Goal: Obtain resource: Download file/media

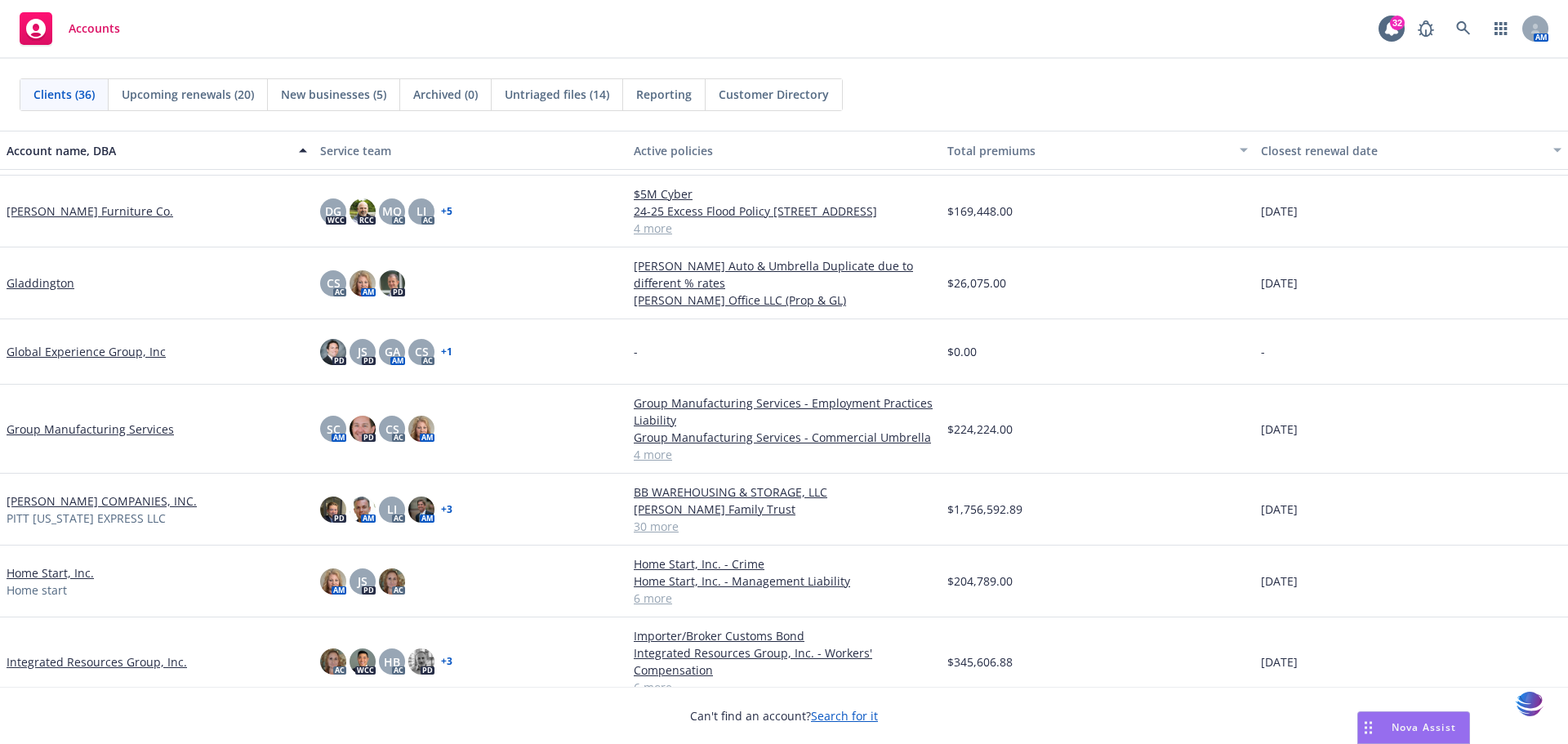
scroll to position [750, 0]
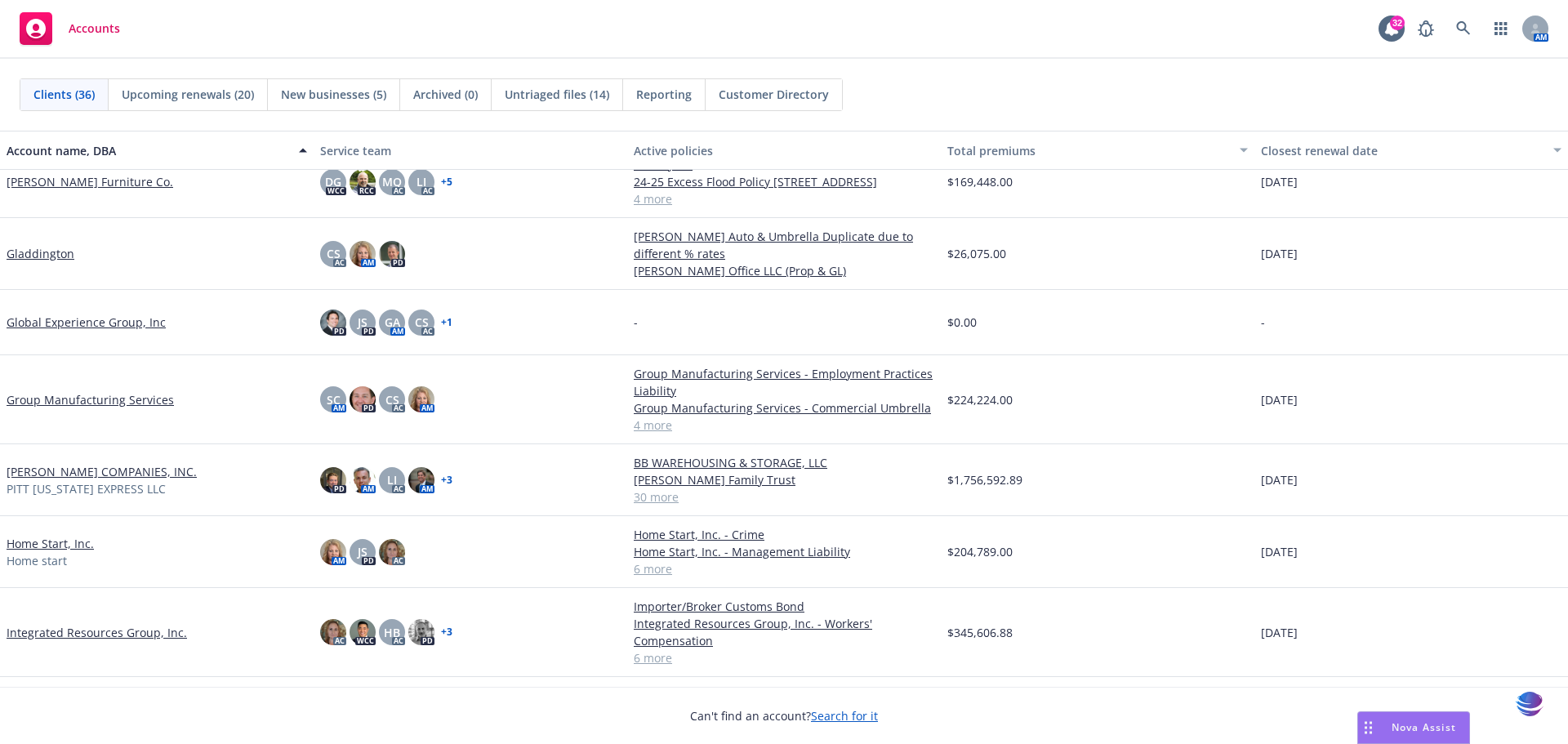
click at [100, 472] on link "[PERSON_NAME] COMPANIES, INC." at bounding box center [102, 472] width 190 height 18
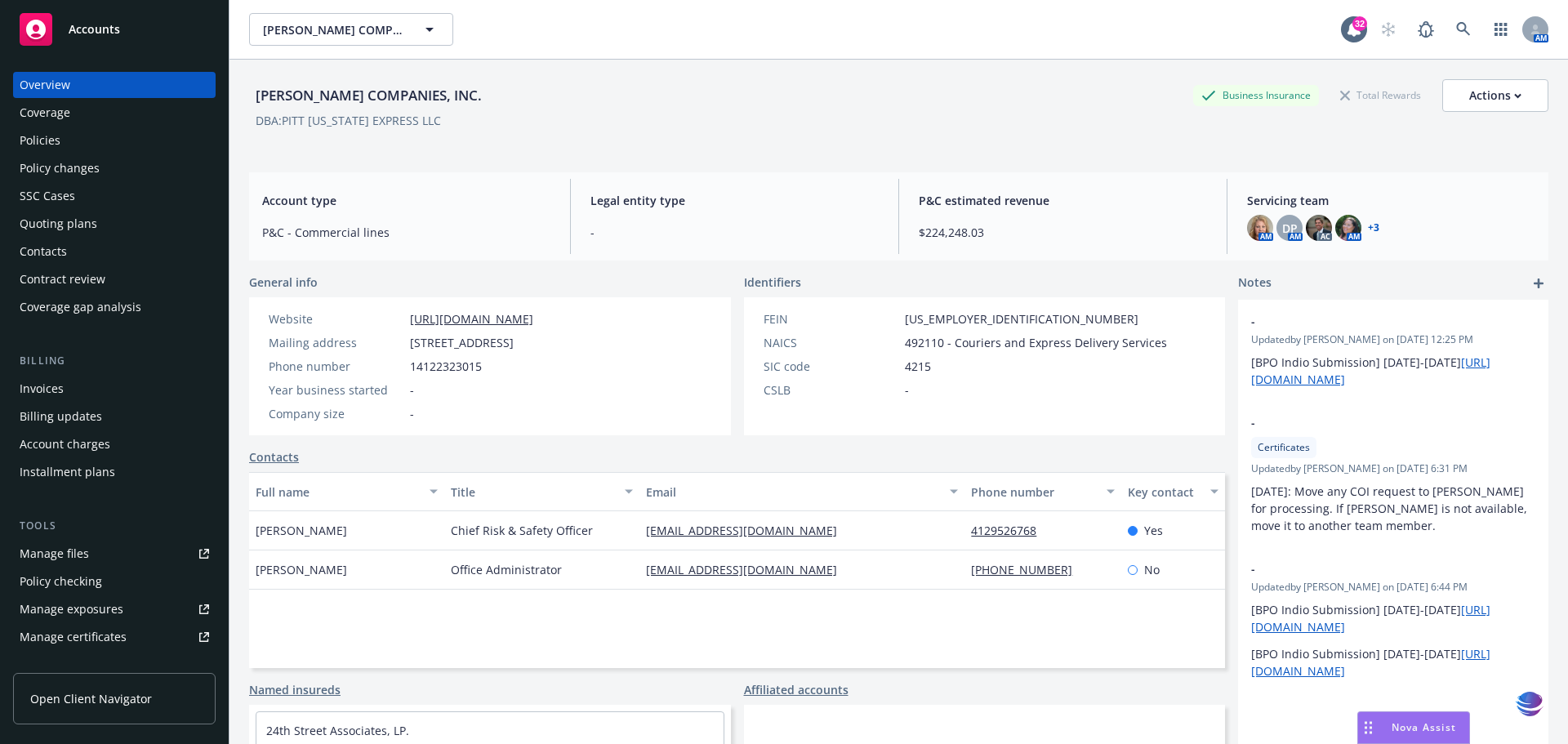
click at [40, 142] on div "Policies" at bounding box center [40, 140] width 41 height 26
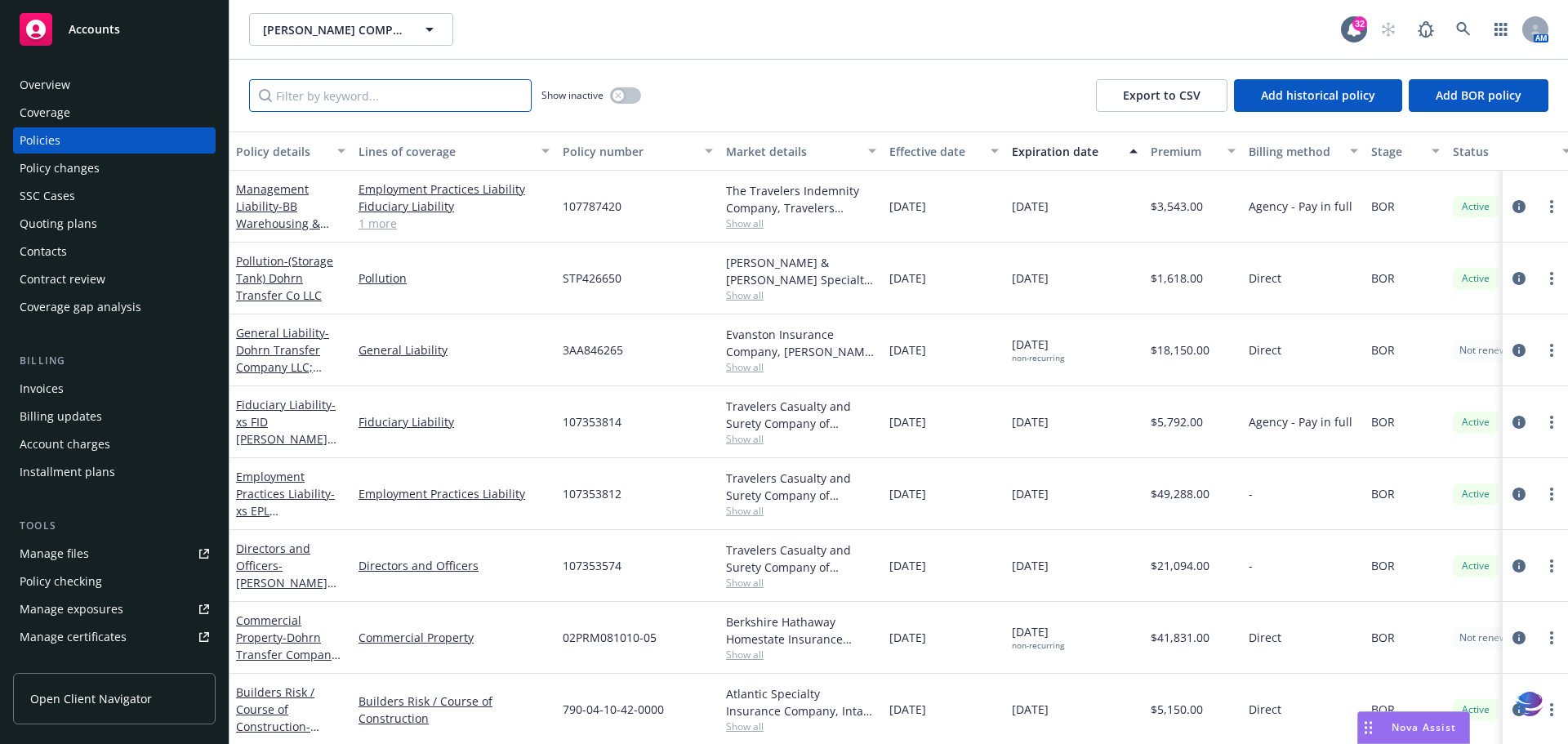
click at [288, 98] on input "Filter by keyword..." at bounding box center [390, 95] width 282 height 32
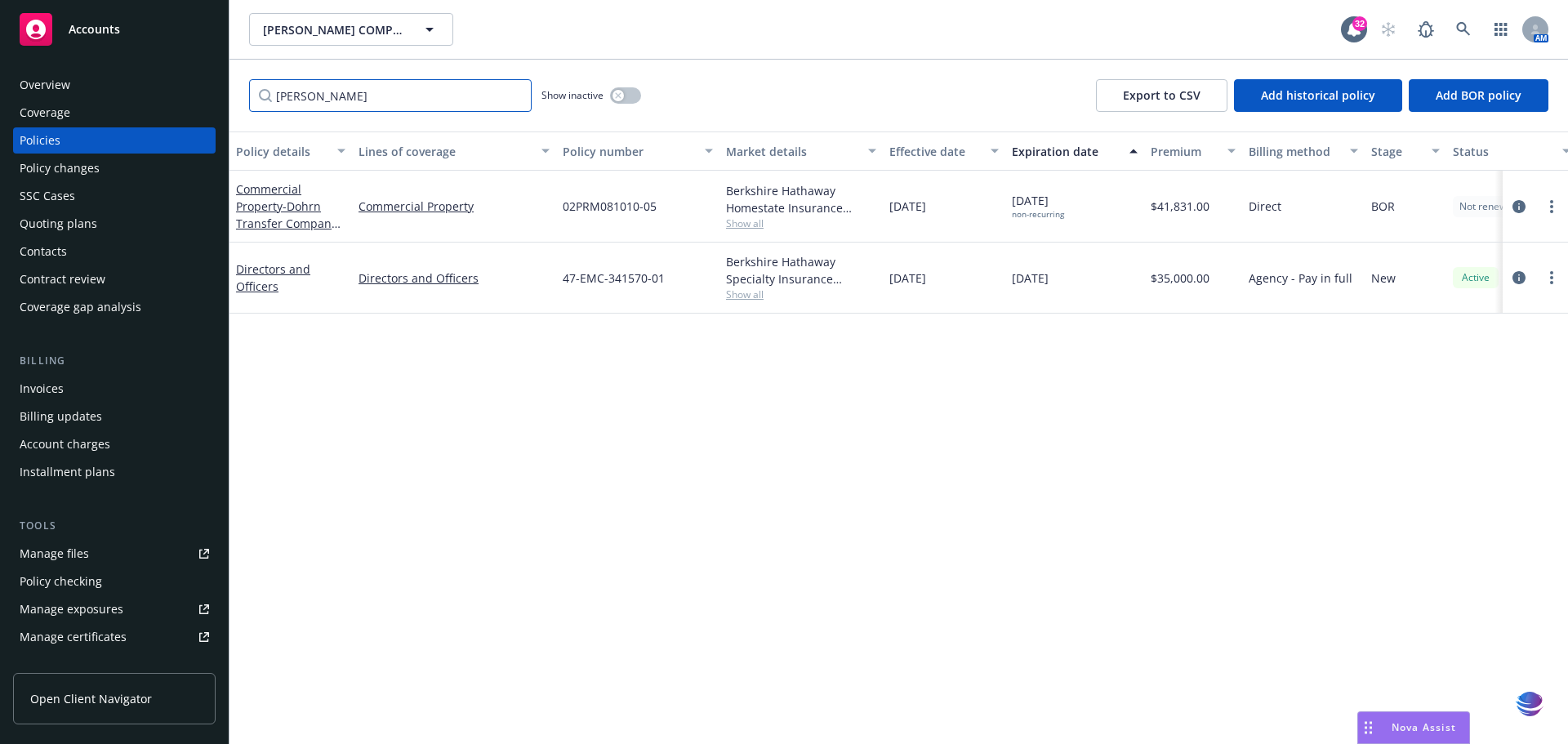
type input "[PERSON_NAME]"
click at [282, 194] on link "Commercial Property - Dohrn Transfer Company LLC; [PERSON_NAME] Companies Inc" at bounding box center [287, 232] width 102 height 102
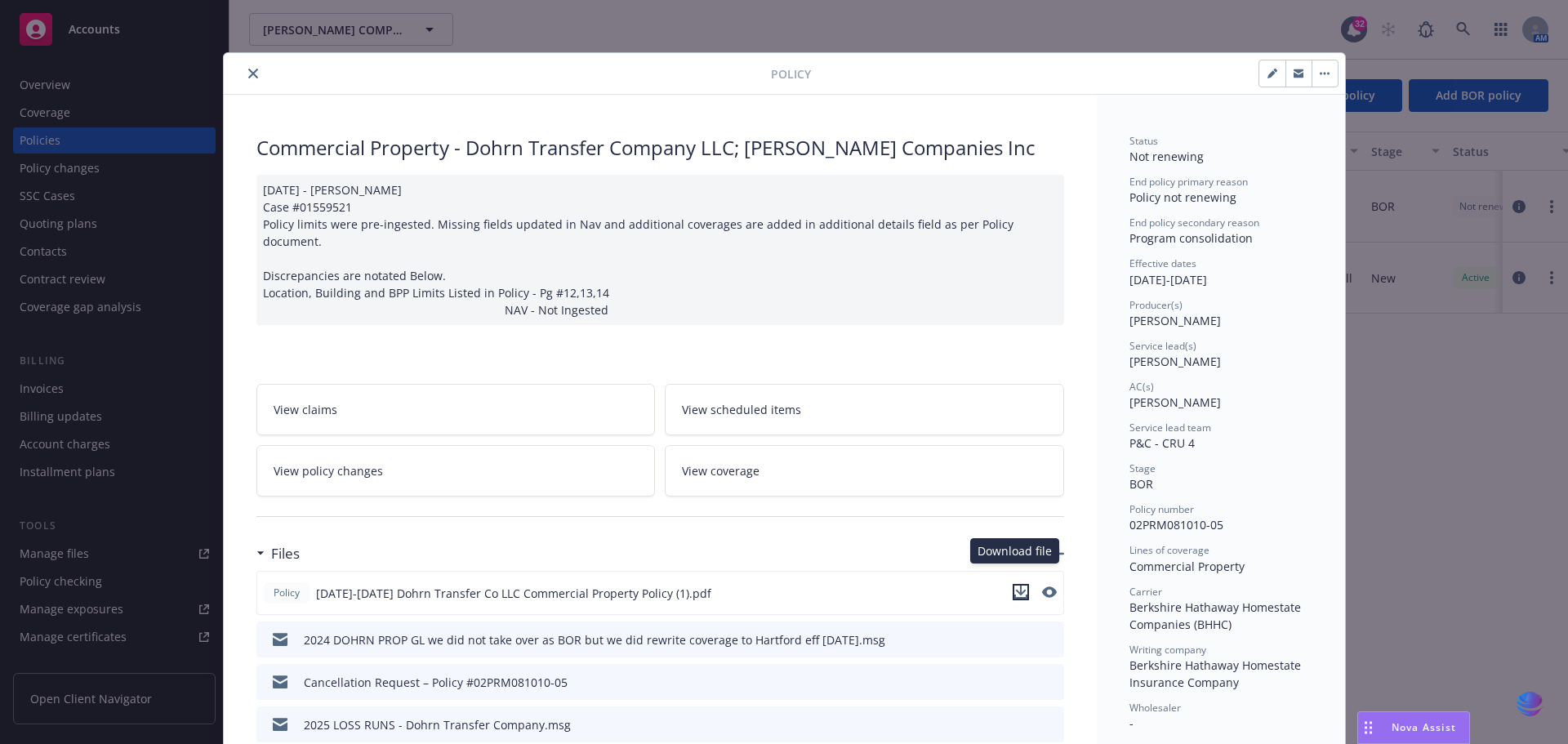
click at [1016, 586] on icon "download file" at bounding box center [1021, 593] width 13 height 13
click at [244, 72] on button "close" at bounding box center [253, 73] width 19 height 19
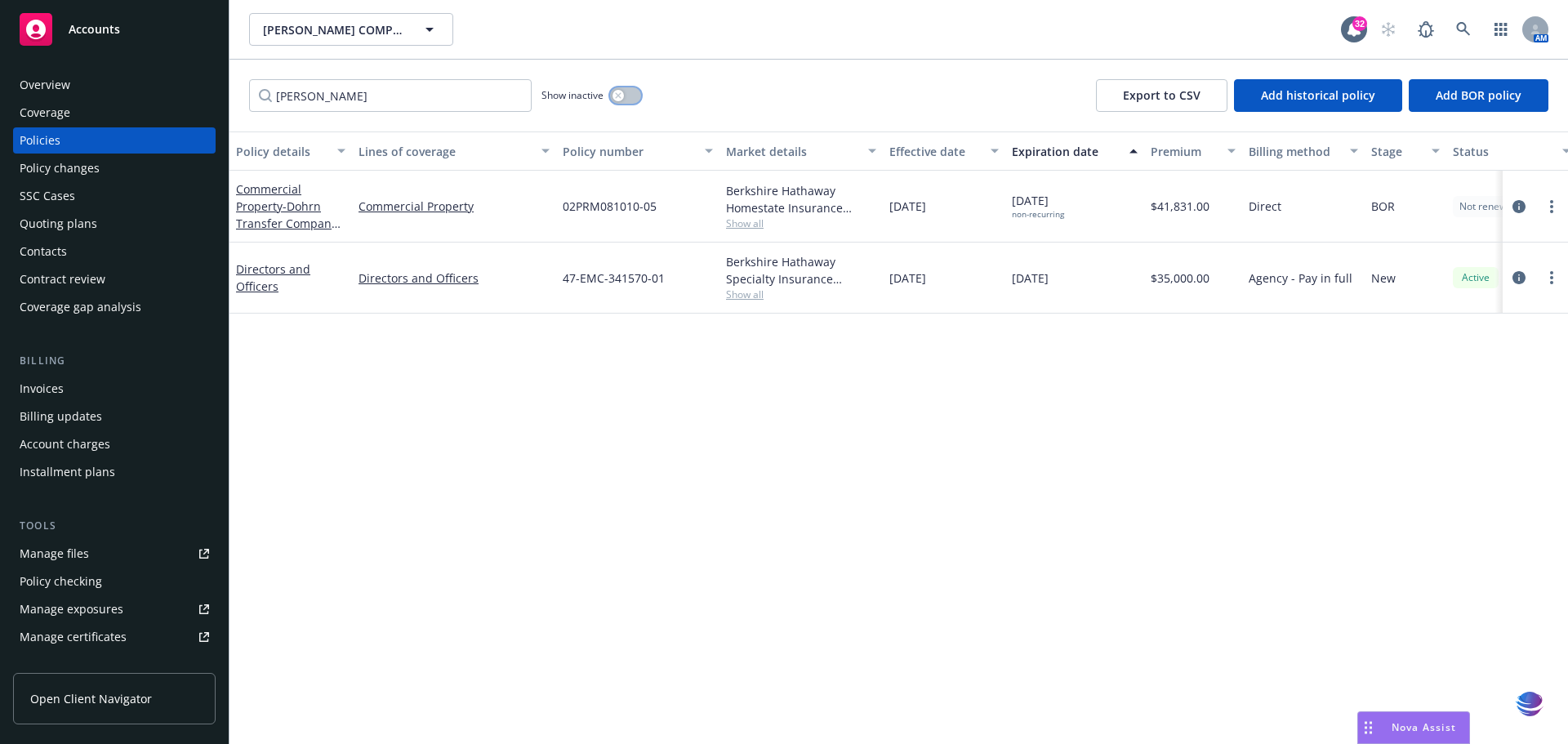
click at [624, 92] on button "button" at bounding box center [626, 96] width 31 height 17
click at [283, 195] on link "Commercial Property - Dohrn Transfer Company LLC; [PERSON_NAME] Companies Inc" at bounding box center [287, 232] width 102 height 102
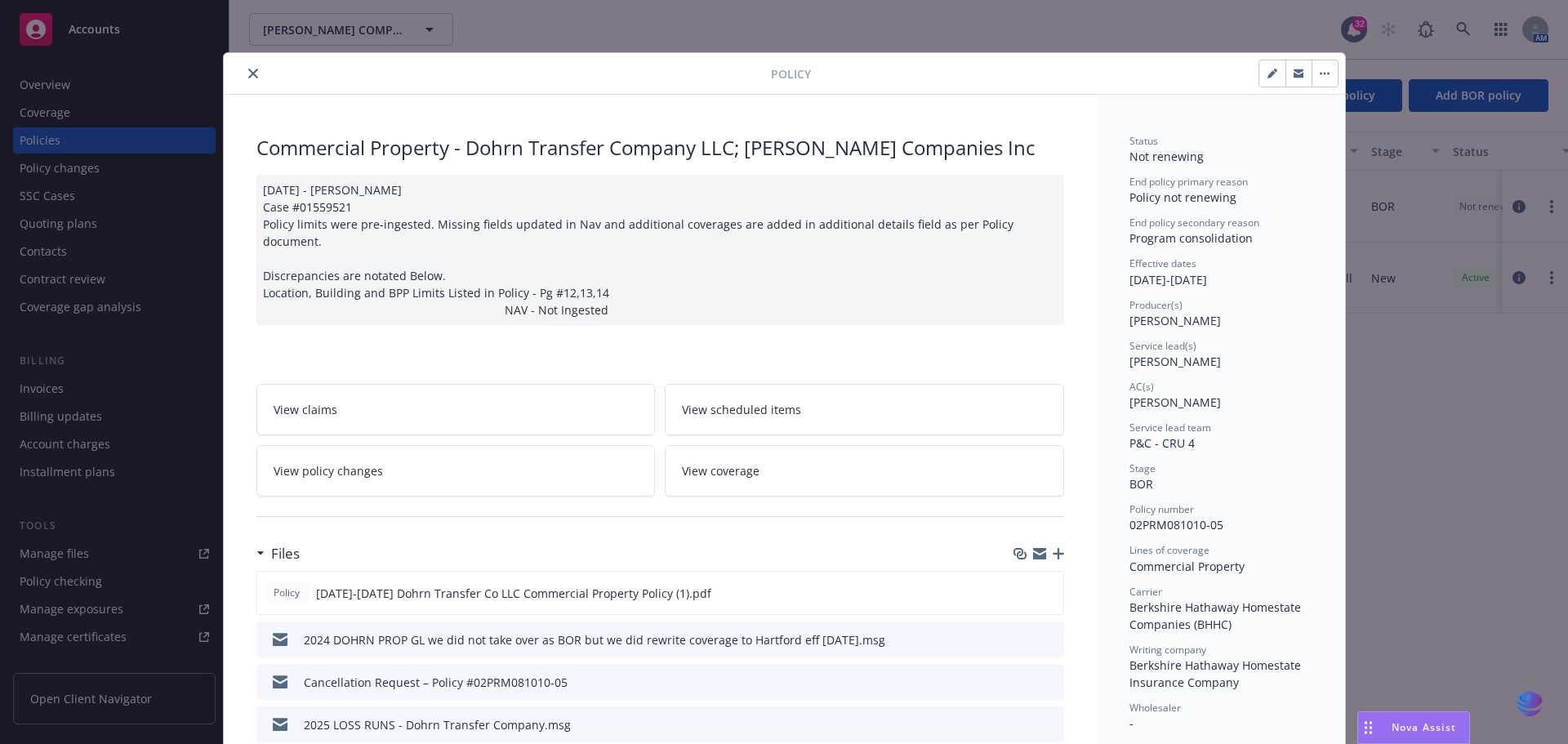
scroll to position [49, 0]
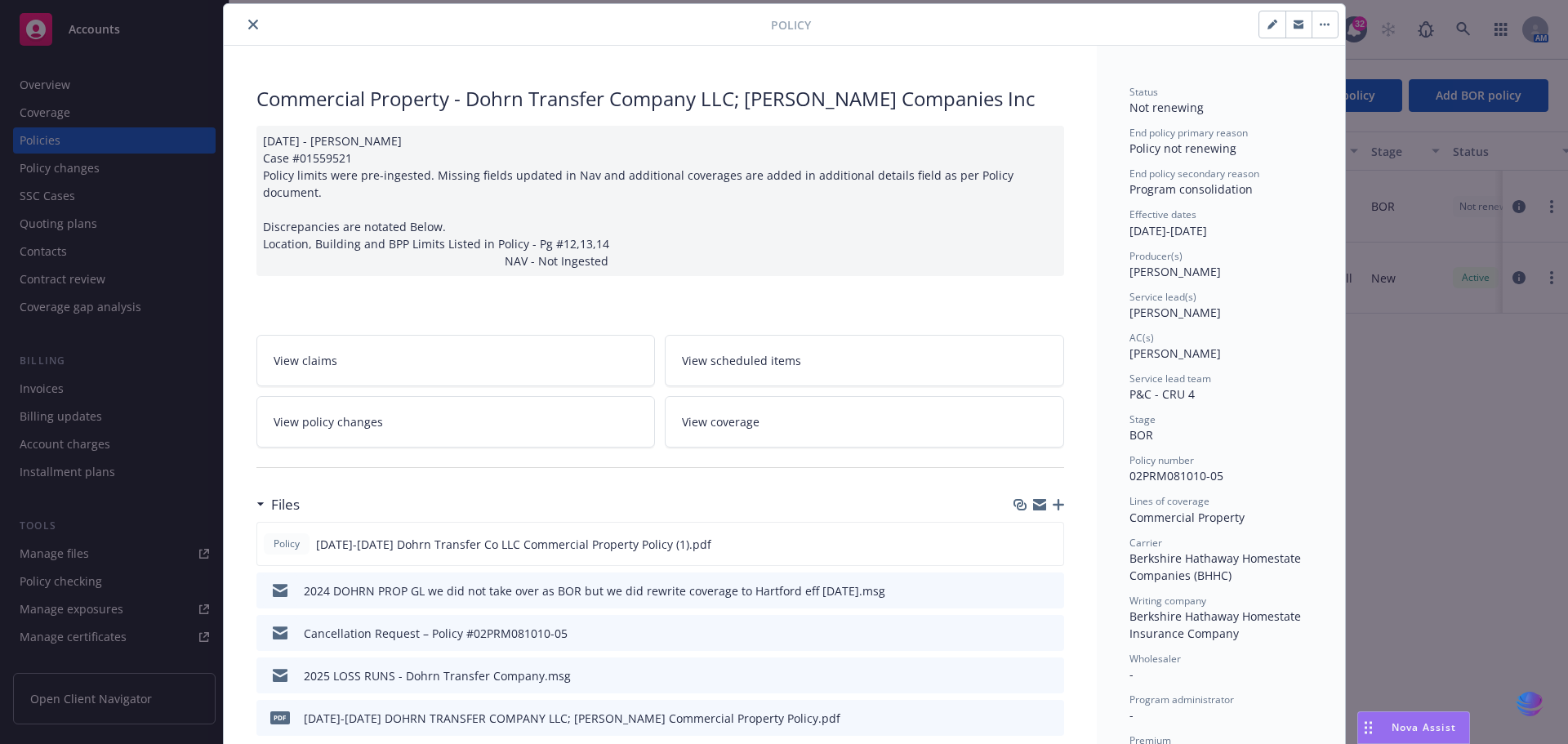
click at [248, 25] on icon "close" at bounding box center [253, 24] width 10 height 10
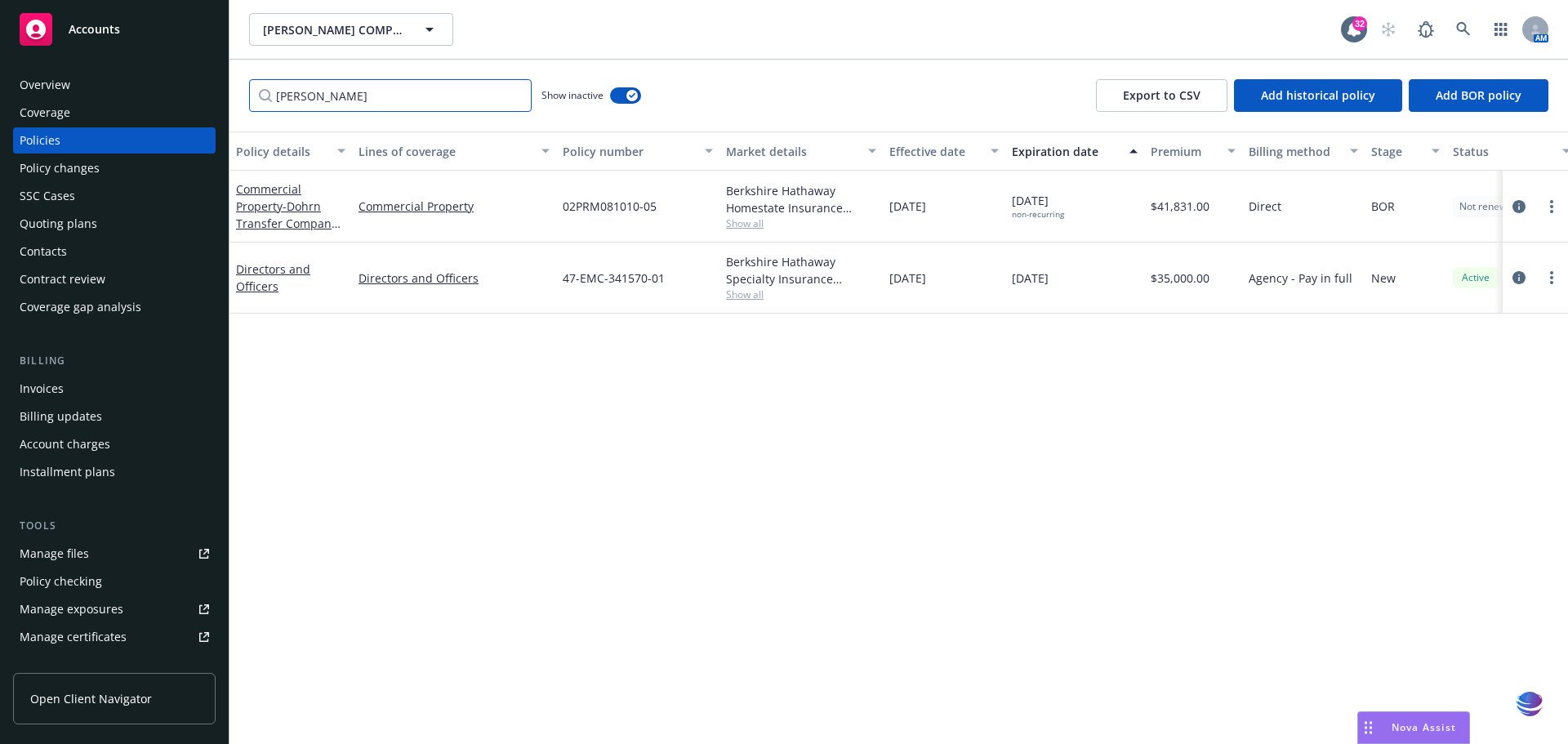
click at [513, 92] on input "[PERSON_NAME]" at bounding box center [390, 95] width 282 height 32
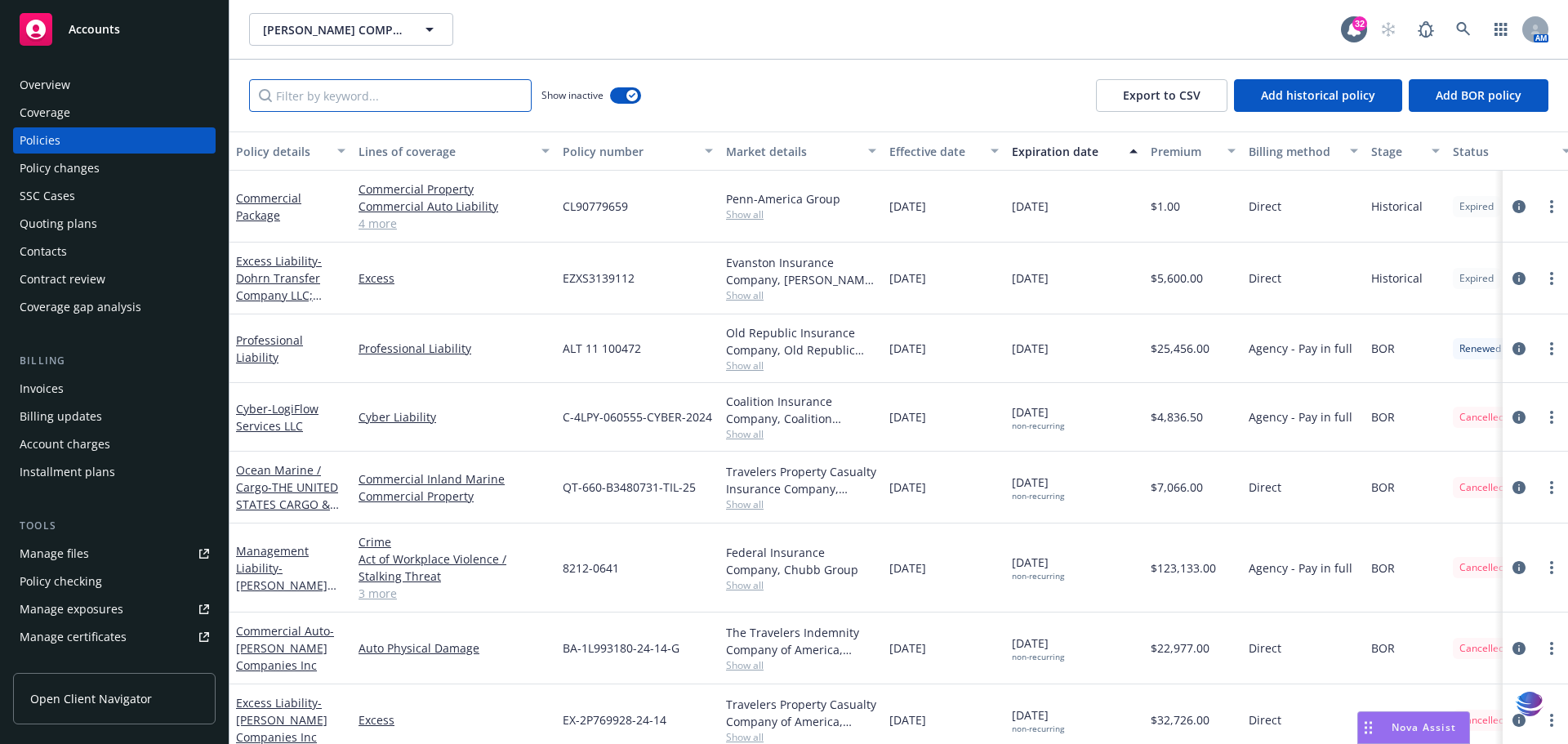
click at [296, 98] on input "Filter by keyword..." at bounding box center [390, 95] width 282 height 32
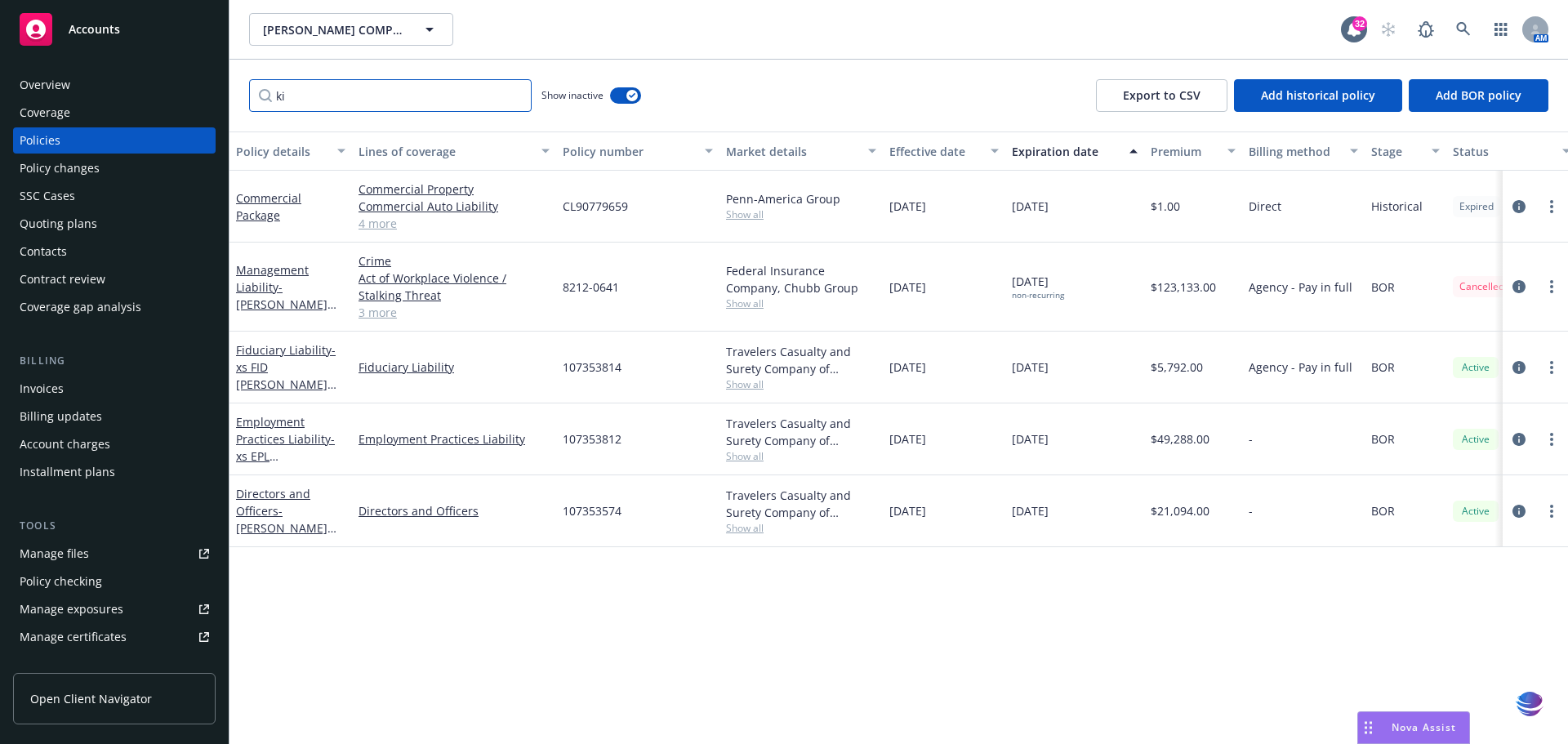
type input "k"
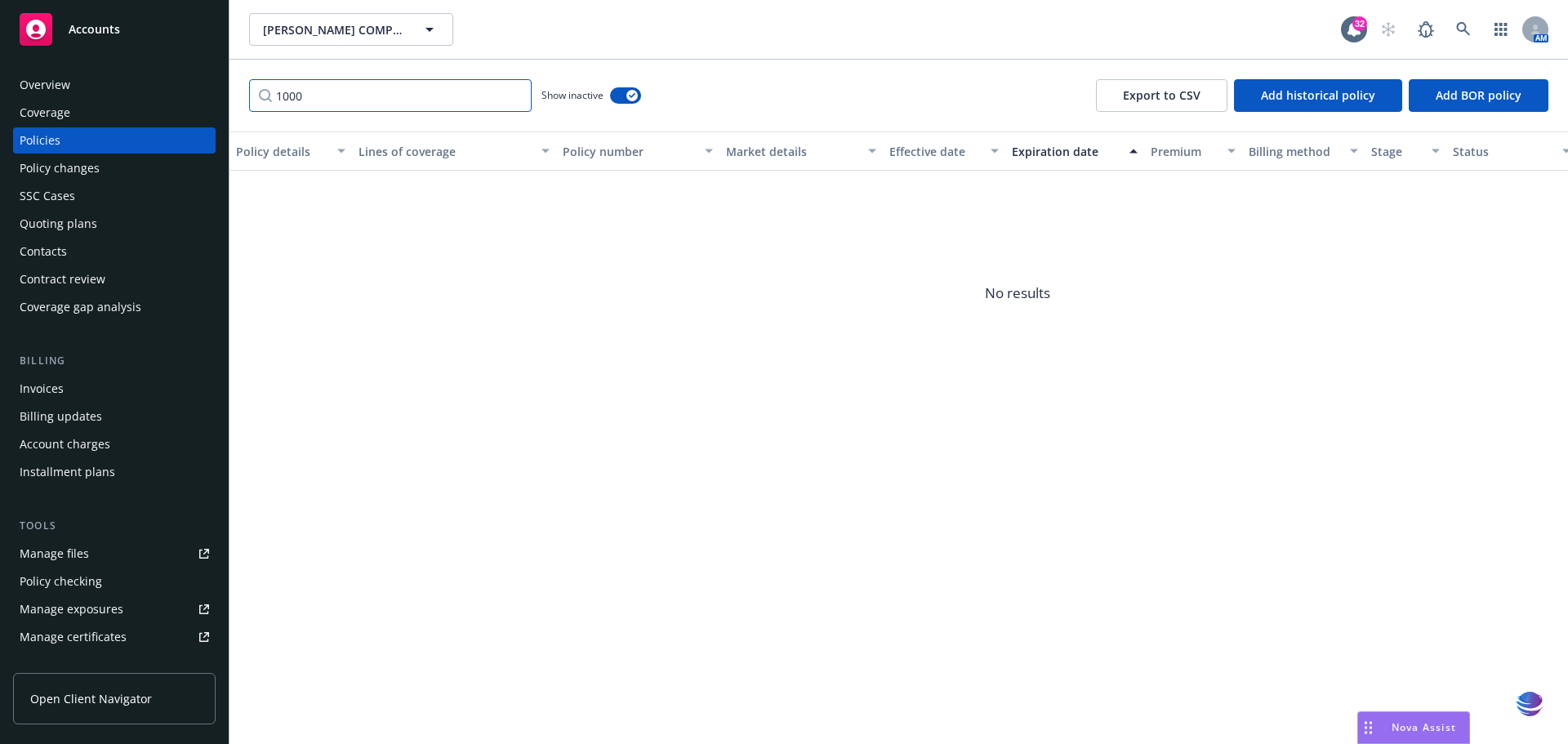
drag, startPoint x: 350, startPoint y: 90, endPoint x: 228, endPoint y: 77, distance: 122.7
click at [228, 77] on div "Accounts Overview Coverage Policies Policy changes SSC Cases Quoting plans Cont…" at bounding box center [784, 372] width 1568 height 744
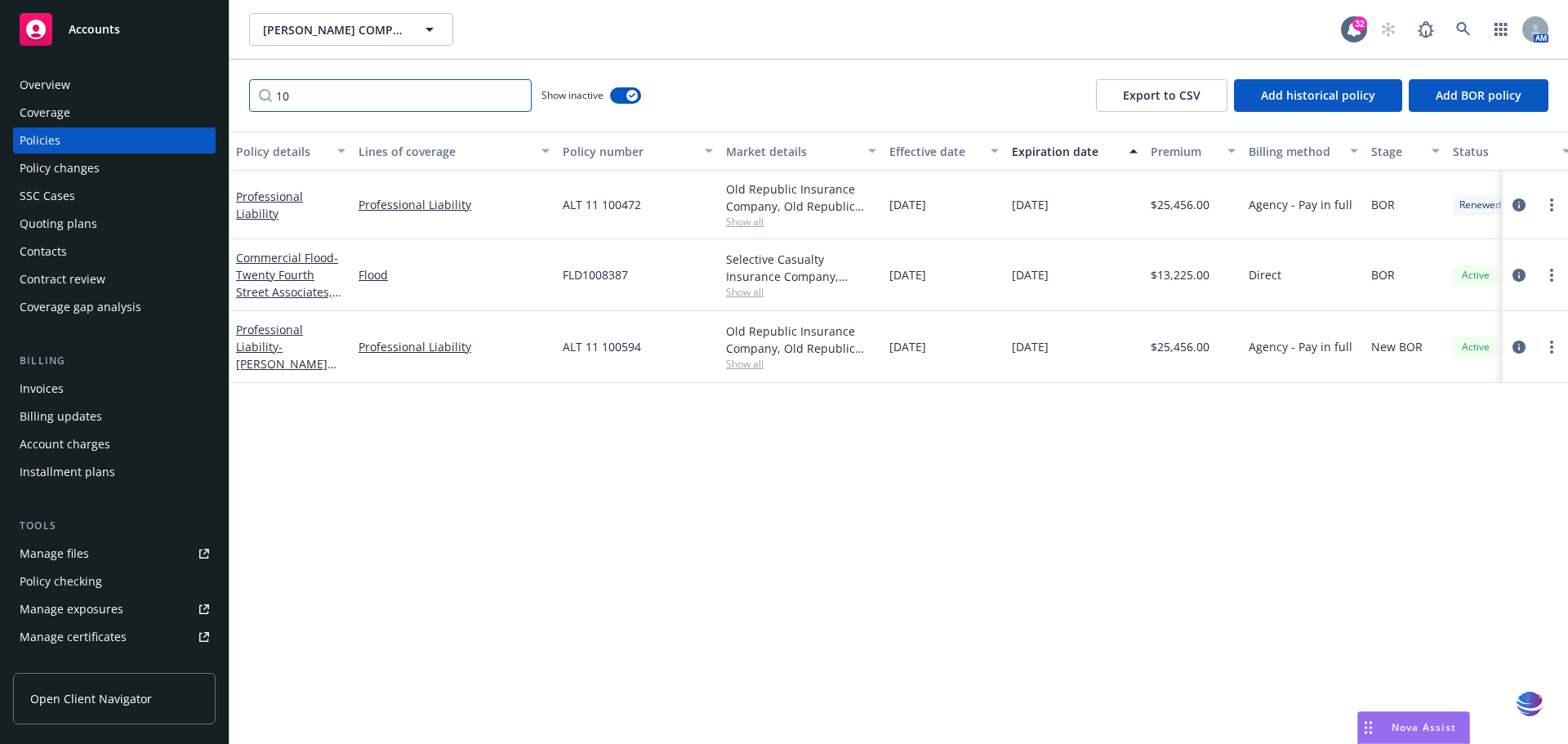
type input "1"
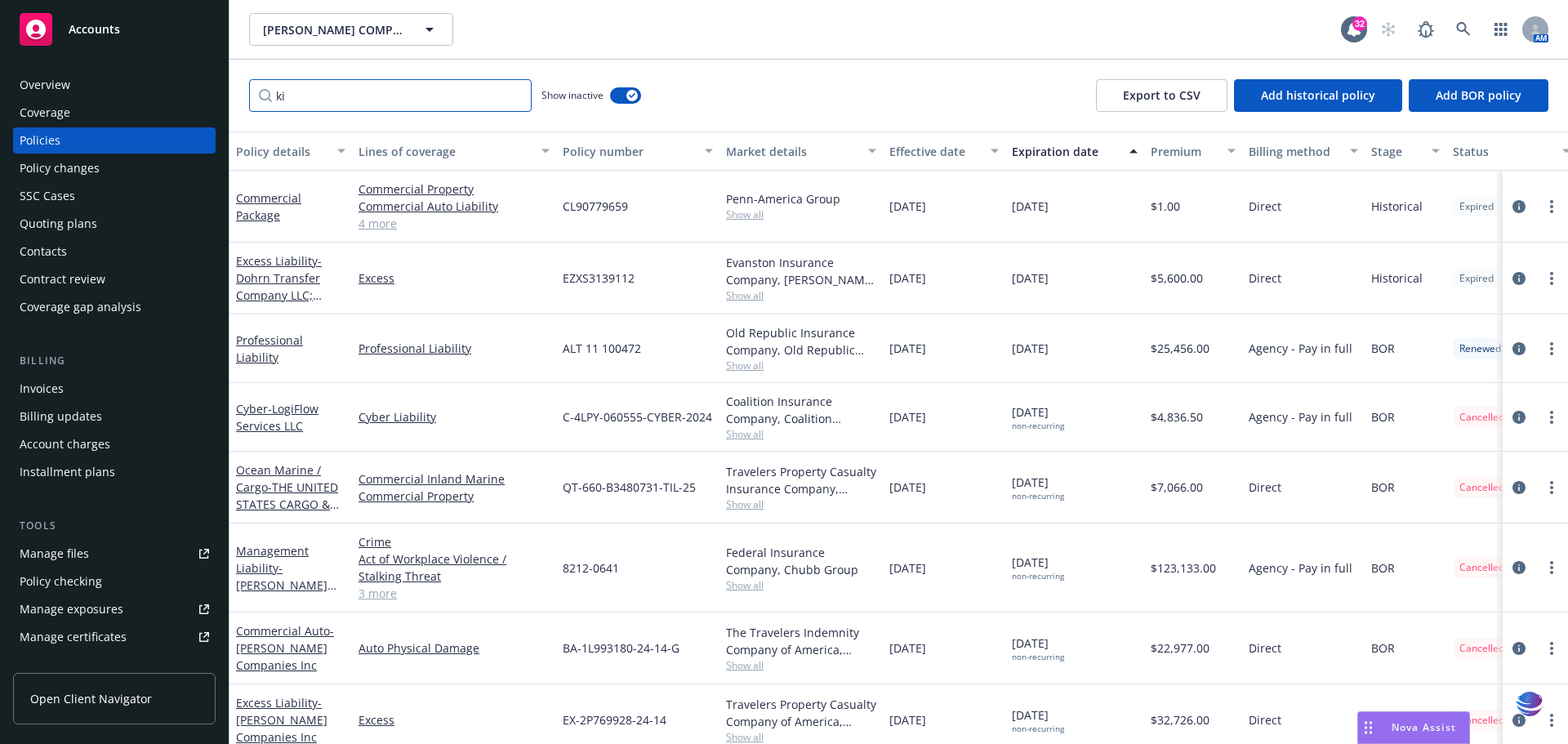
type input "kin"
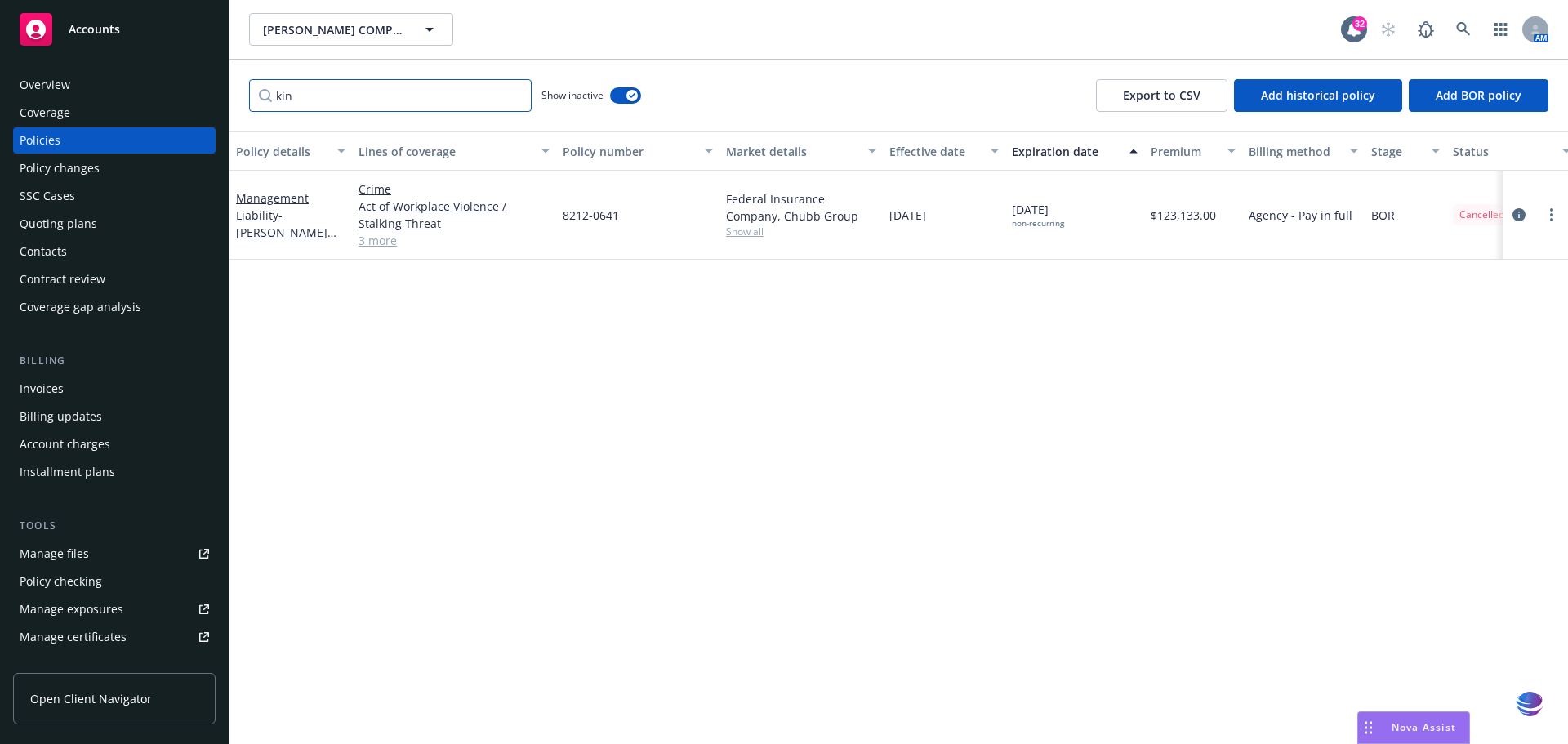
drag, startPoint x: 299, startPoint y: 97, endPoint x: 252, endPoint y: 106, distance: 47.9
click at [252, 106] on input "kin" at bounding box center [390, 95] width 282 height 32
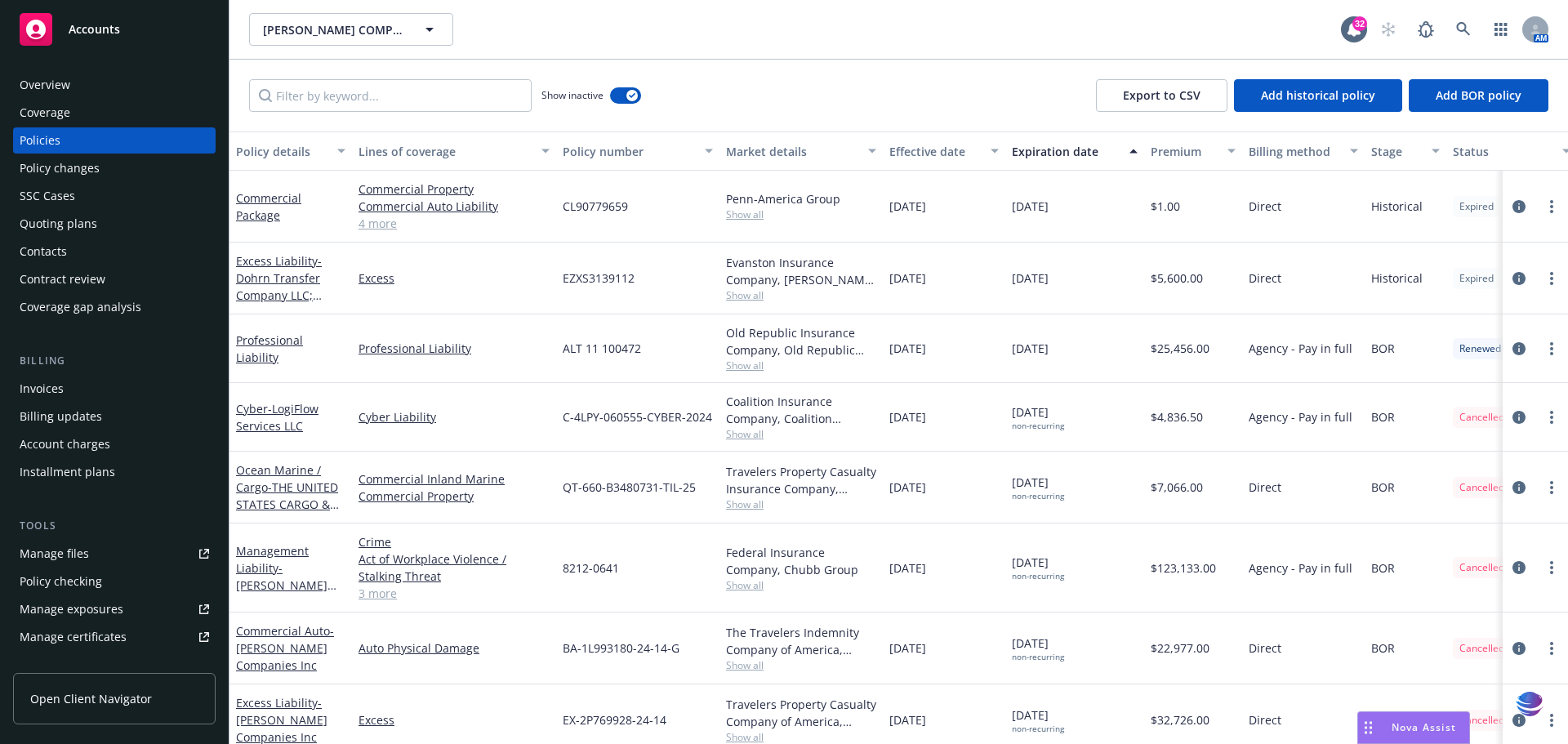
click at [66, 548] on div "Manage files" at bounding box center [54, 554] width 69 height 26
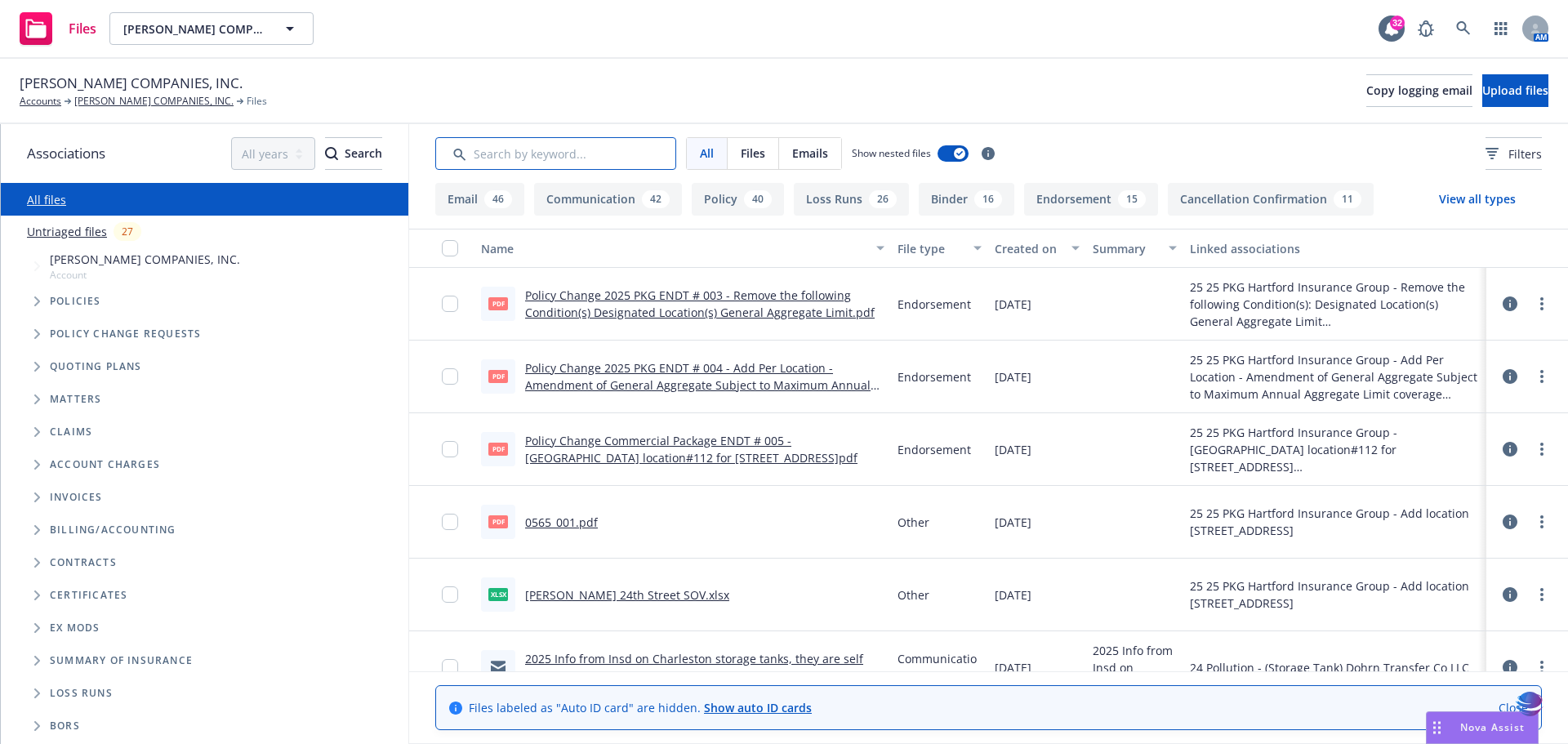
click at [480, 152] on input "Search by keyword..." at bounding box center [556, 153] width 241 height 32
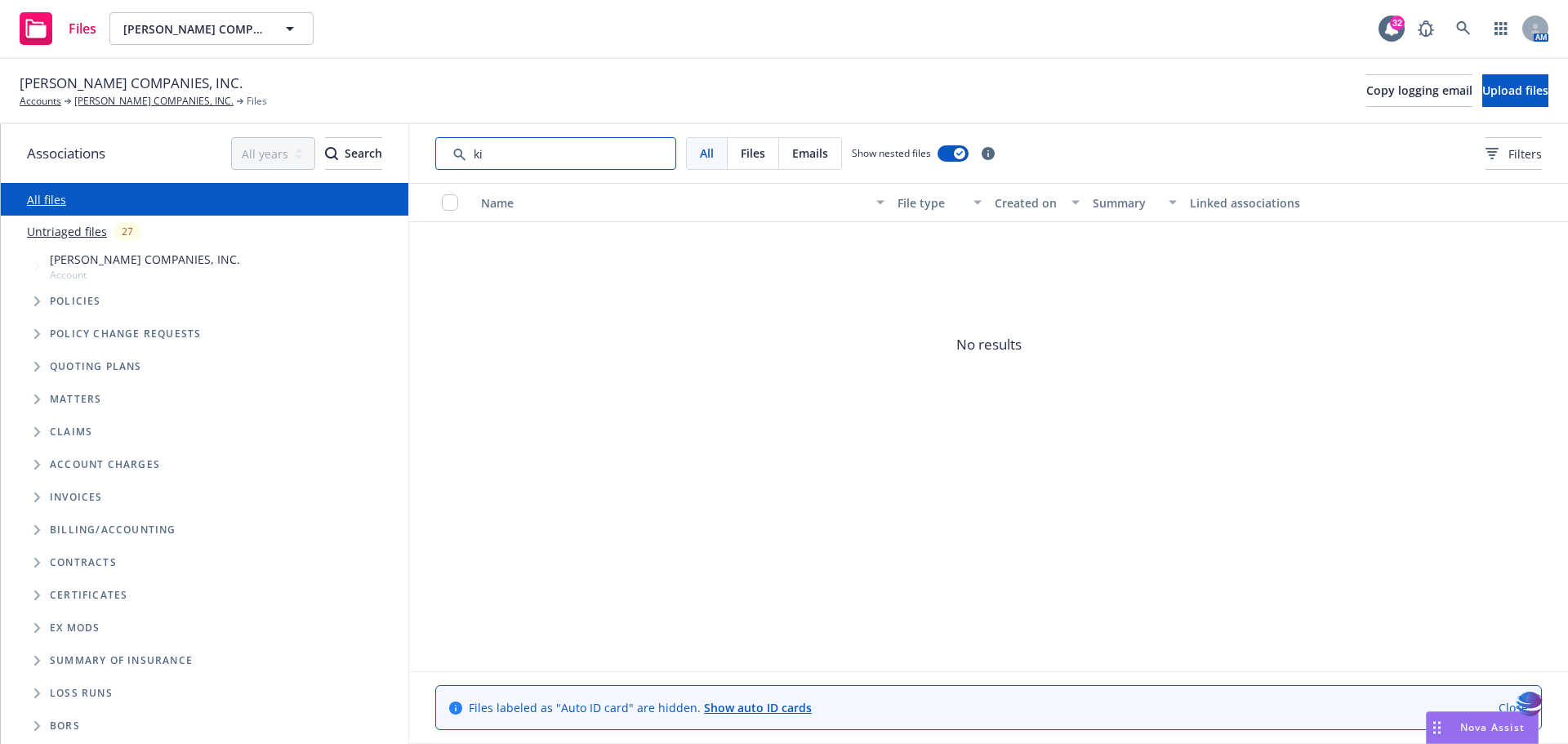
type input "k"
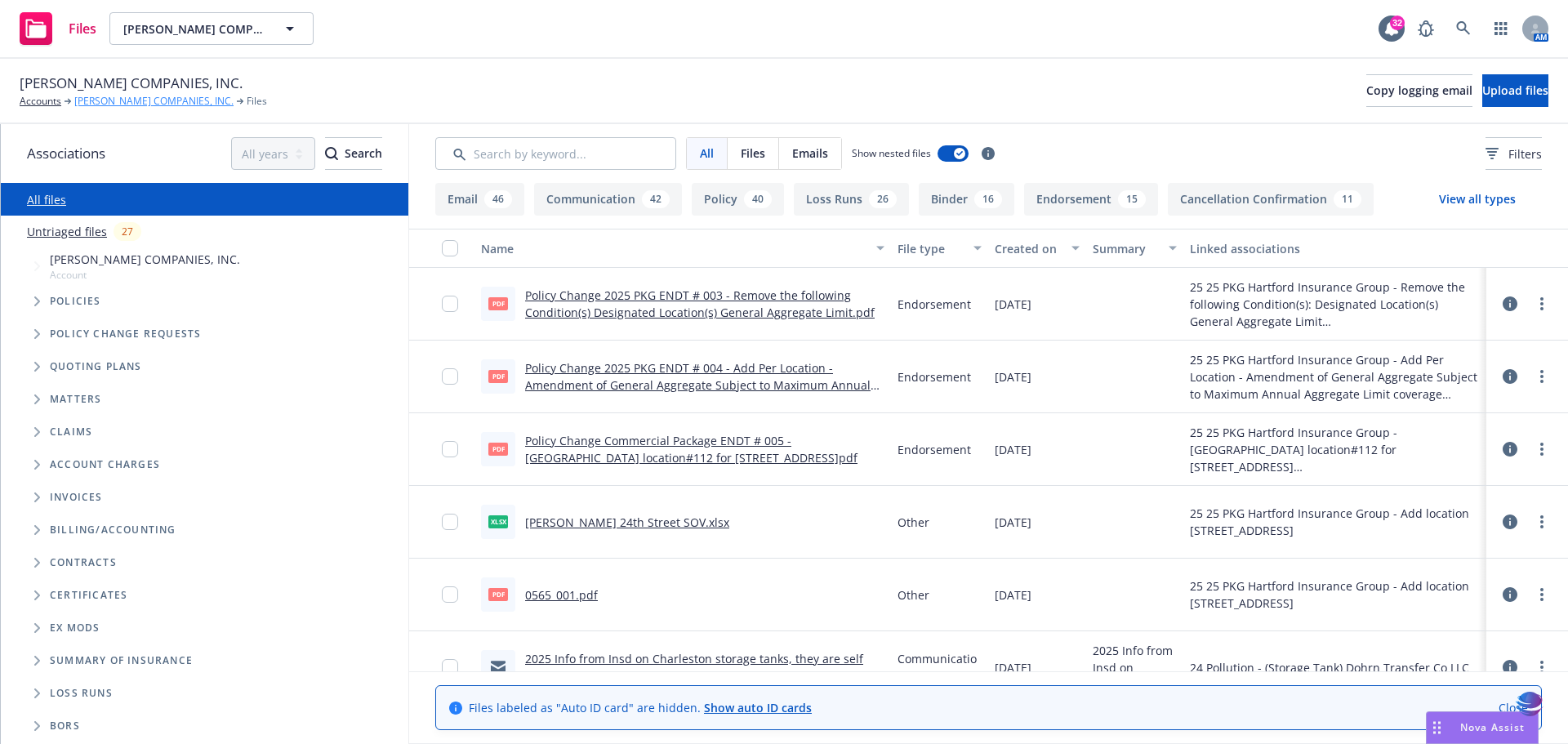
click at [137, 98] on link "[PERSON_NAME] COMPANIES, INC." at bounding box center [154, 102] width 160 height 15
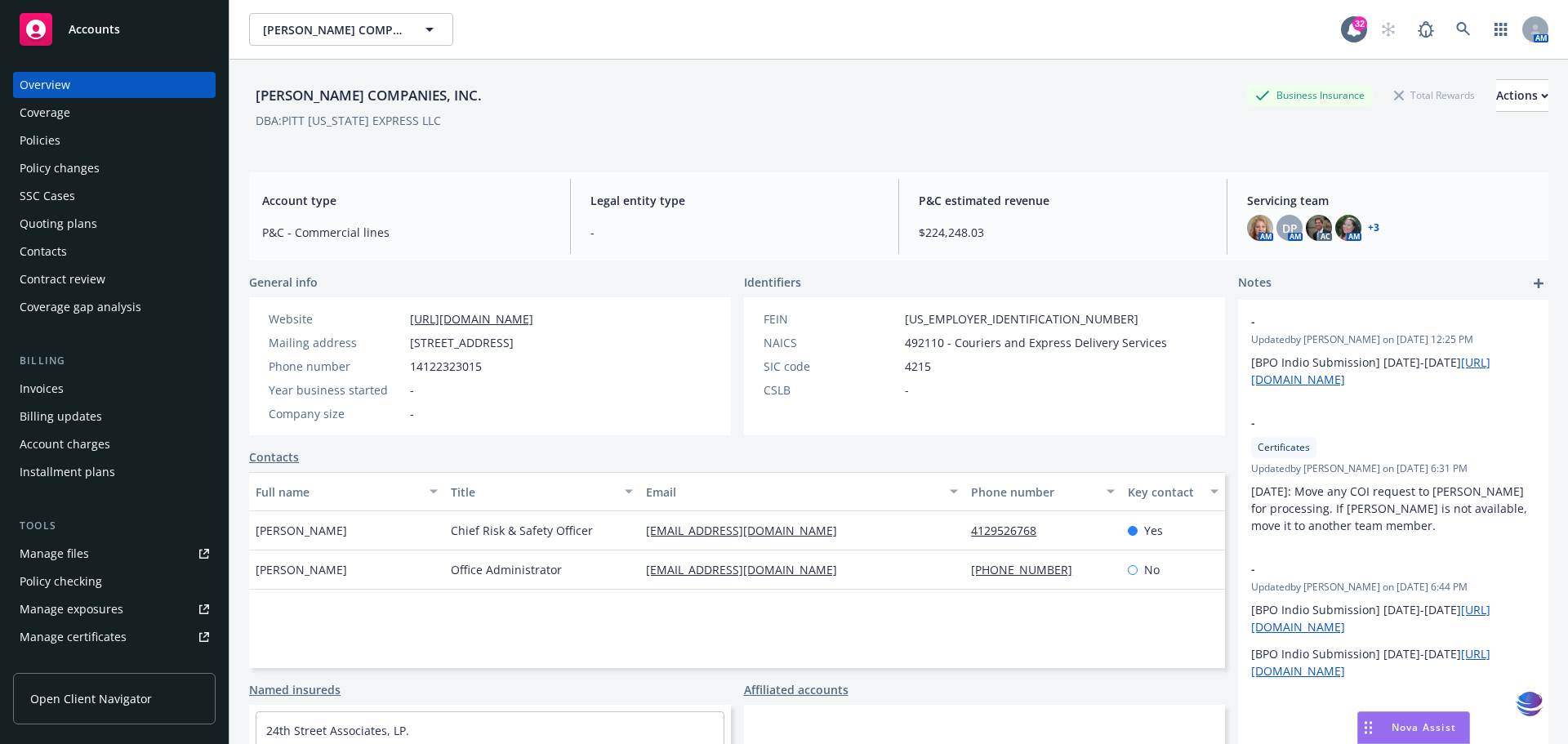
click at [67, 144] on div "Policies" at bounding box center [114, 140] width 189 height 26
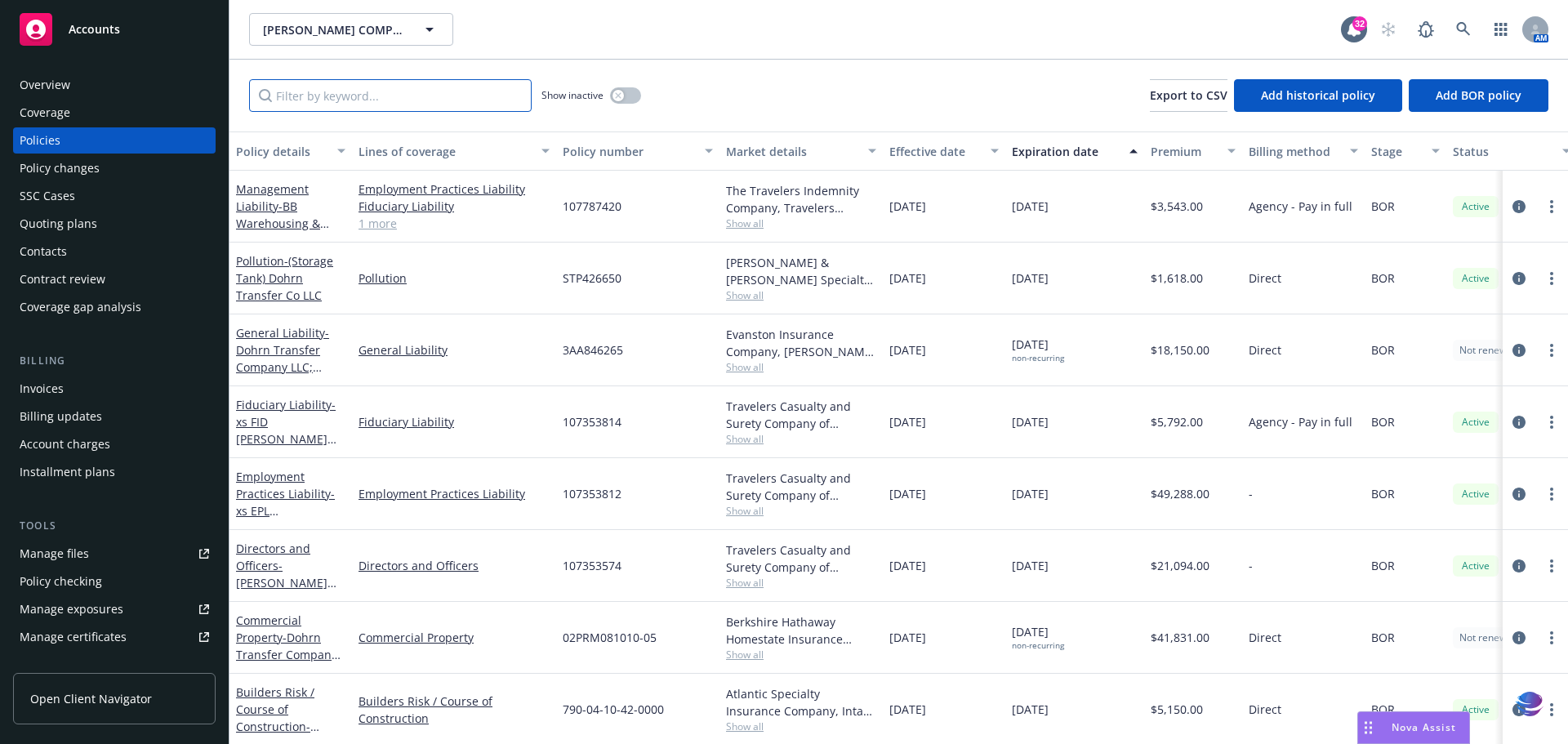
click at [294, 102] on input "Filter by keyword..." at bounding box center [390, 95] width 282 height 32
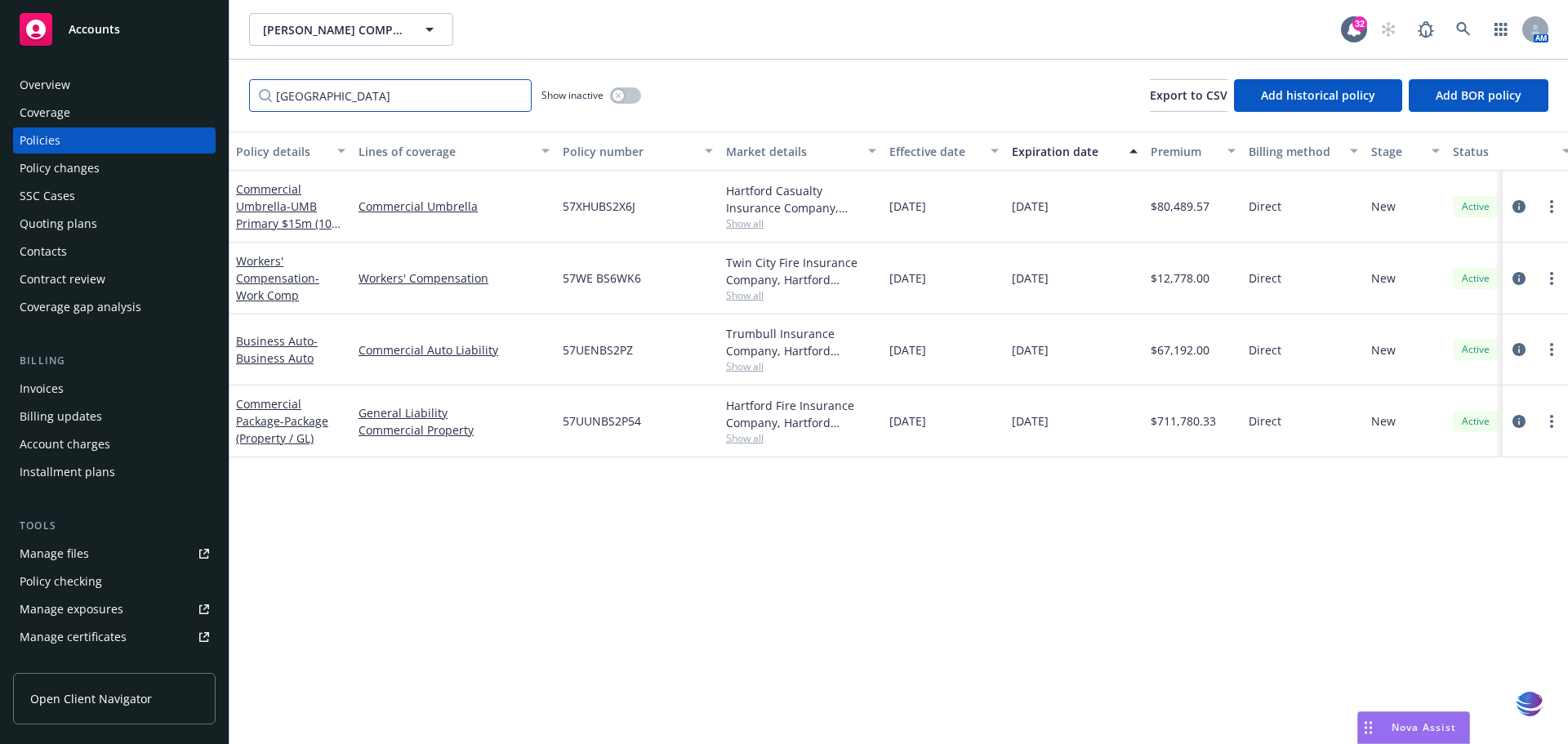
type input "hartford"
click at [267, 402] on link "Commercial Package - Package (Property / GL)" at bounding box center [282, 421] width 92 height 50
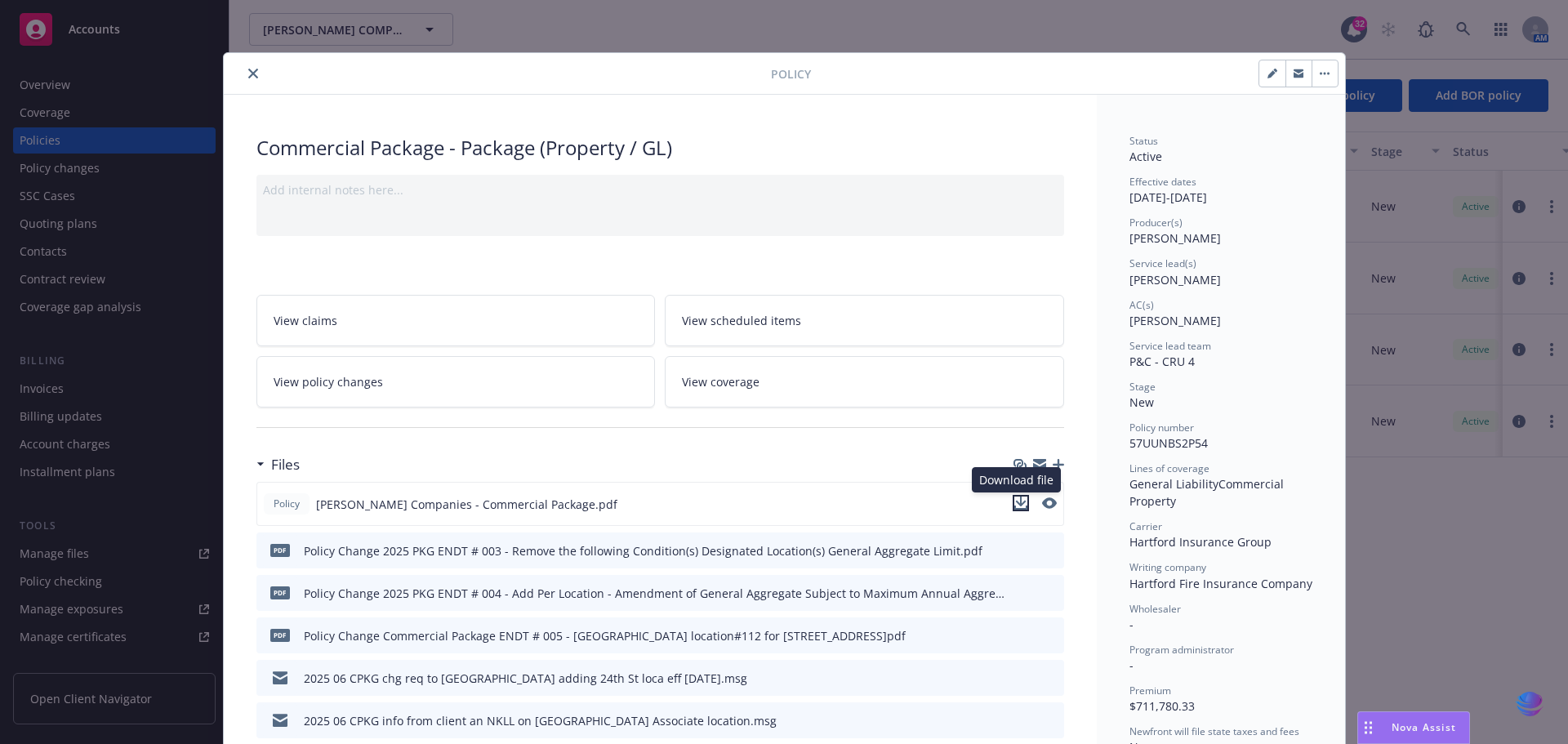
click at [1018, 506] on icon "download file" at bounding box center [1021, 503] width 13 height 13
click at [248, 77] on icon "close" at bounding box center [253, 73] width 10 height 10
